Goal: Transaction & Acquisition: Purchase product/service

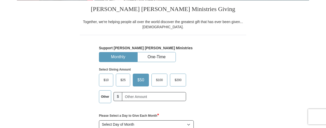
scroll to position [154, 0]
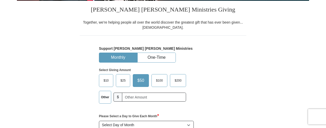
scroll to position [154, 0]
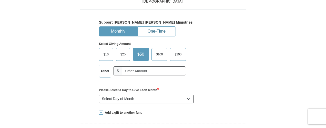
click at [154, 32] on button "One-Time" at bounding box center [156, 31] width 38 height 9
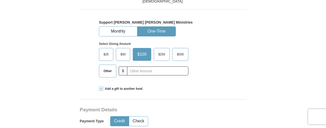
click at [102, 70] on span "Other" at bounding box center [107, 71] width 13 height 8
click at [0, 0] on input "Other" at bounding box center [0, 0] width 0 height 0
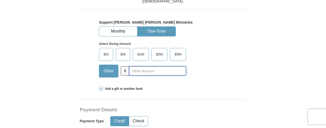
click at [133, 69] on input "text" at bounding box center [157, 70] width 57 height 9
type input "125.00"
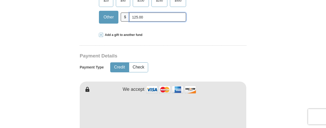
scroll to position [230, 0]
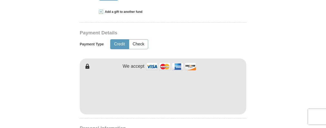
type input "[PERSON_NAME]"
type input "Hully"
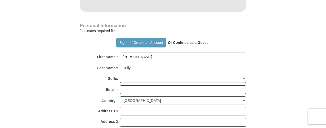
scroll to position [358, 0]
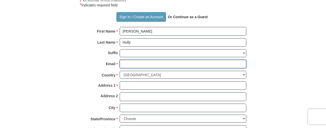
click at [128, 61] on input "Email *" at bounding box center [183, 64] width 126 height 9
type input "[EMAIL_ADDRESS][DOMAIN_NAME]"
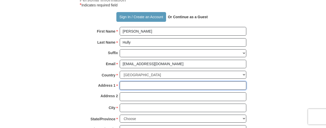
type input "[STREET_ADDRESS]"
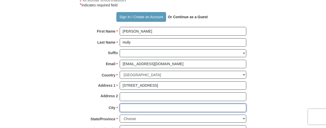
type input "[PERSON_NAME]"
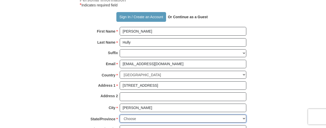
select select "MT"
type input "59102"
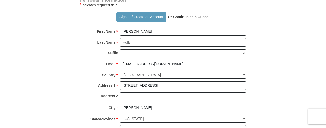
type input "4066984796"
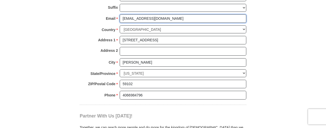
scroll to position [410, 0]
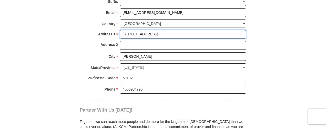
drag, startPoint x: 162, startPoint y: 36, endPoint x: 52, endPoint y: 26, distance: 111.1
click at [133, 35] on input "[GEOGRAPHIC_DATA]" at bounding box center [183, 34] width 126 height 9
drag, startPoint x: 137, startPoint y: 35, endPoint x: 133, endPoint y: 34, distance: 4.2
click at [133, 34] on input "[GEOGRAPHIC_DATA]" at bounding box center [183, 34] width 126 height 9
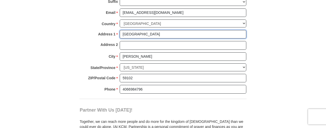
click at [161, 33] on input "[GEOGRAPHIC_DATA]" at bounding box center [183, 34] width 126 height 9
paste input "Dr"
drag, startPoint x: 141, startPoint y: 33, endPoint x: 157, endPoint y: 32, distance: 16.1
click at [158, 34] on input "[GEOGRAPHIC_DATA]" at bounding box center [183, 34] width 126 height 9
click at [159, 35] on input "16840 New Autumn Dr" at bounding box center [183, 34] width 126 height 9
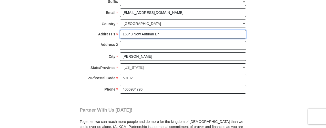
type input "16840 New Autumn Dr"
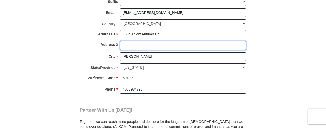
click at [135, 45] on input "Address 2" at bounding box center [183, 45] width 126 height 9
type input "Monument"
drag, startPoint x: 155, startPoint y: 46, endPoint x: 89, endPoint y: 46, distance: 65.8
click at [89, 46] on div "Address 2 Monument" at bounding box center [163, 46] width 166 height 11
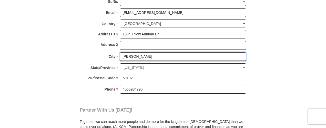
drag, startPoint x: 141, startPoint y: 55, endPoint x: 74, endPoint y: 51, distance: 66.6
paste input "Monument"
type input "Monument"
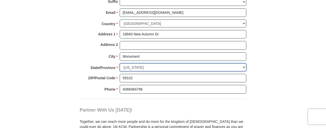
click at [147, 66] on select "Choose [US_STATE] [US_STATE] [US_STATE] [US_STATE] [US_STATE] Armed Forces Amer…" at bounding box center [183, 67] width 126 height 8
select select "CO"
click at [120, 63] on select "Choose [US_STATE] [US_STATE] [US_STATE] [US_STATE] [US_STATE] Armed Forces Amer…" at bounding box center [183, 67] width 126 height 8
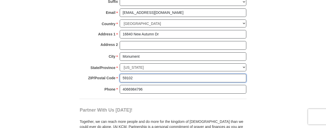
drag, startPoint x: 141, startPoint y: 77, endPoint x: 110, endPoint y: 75, distance: 30.8
click at [110, 75] on div "ZIP/Postal Code * 59102 No postal code? Click here. Please enter ZIP/Postal Cod…" at bounding box center [163, 79] width 166 height 11
type input "18032"
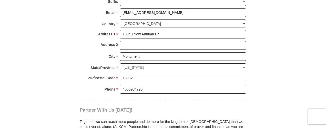
click at [89, 89] on div "Phone * * 4066984796 Please enter Phone Number Please enter Phone" at bounding box center [163, 90] width 166 height 11
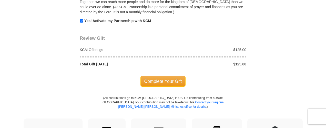
scroll to position [538, 0]
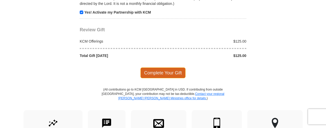
click at [166, 74] on span "Complete Your Gift" at bounding box center [162, 72] width 45 height 11
